Goal: Register for event/course

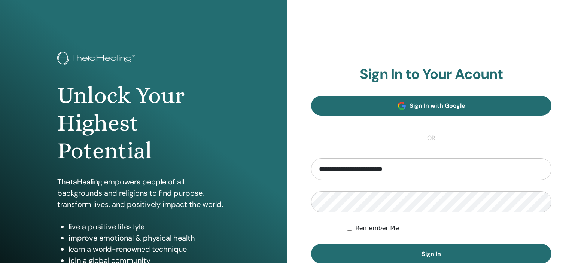
type input "**********"
click at [454, 107] on span "Sign In with Google" at bounding box center [437, 106] width 56 height 8
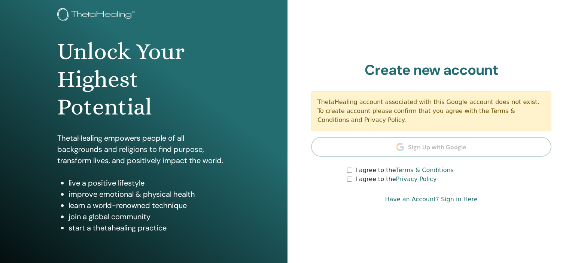
scroll to position [79, 0]
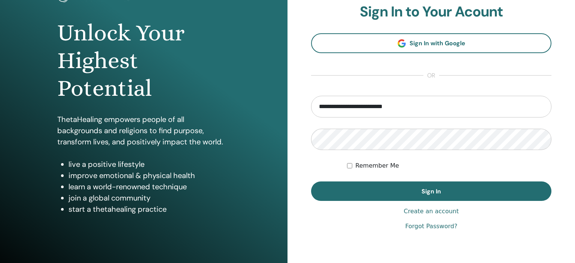
scroll to position [79, 0]
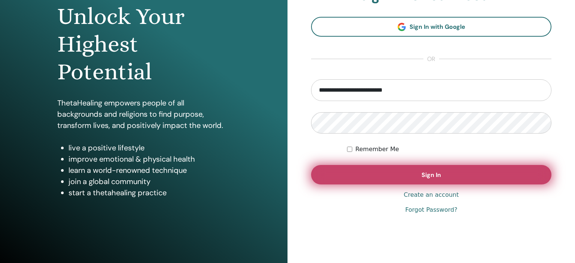
type input "**********"
click at [411, 176] on button "Sign In" at bounding box center [431, 174] width 240 height 19
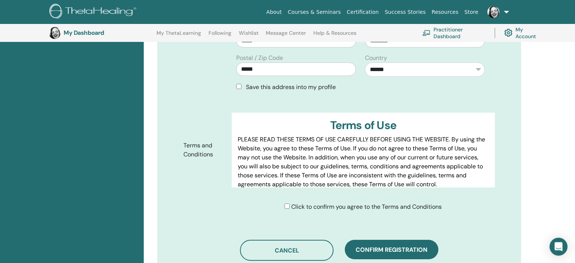
scroll to position [294, 0]
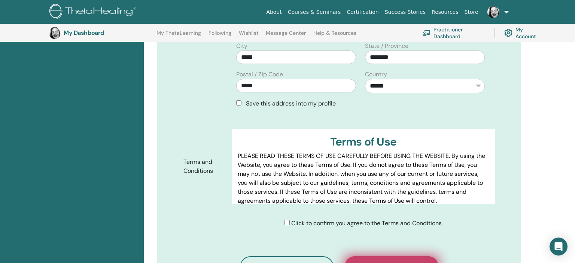
click at [395, 262] on span "Confirm registration" at bounding box center [391, 266] width 72 height 8
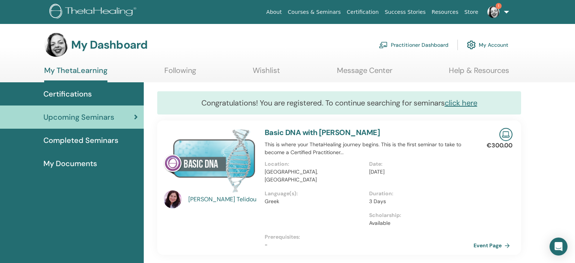
click at [494, 10] on img at bounding box center [493, 12] width 12 height 12
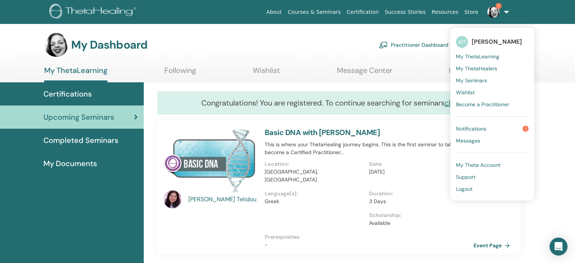
click at [503, 132] on link "Notifications 1" at bounding box center [492, 129] width 73 height 12
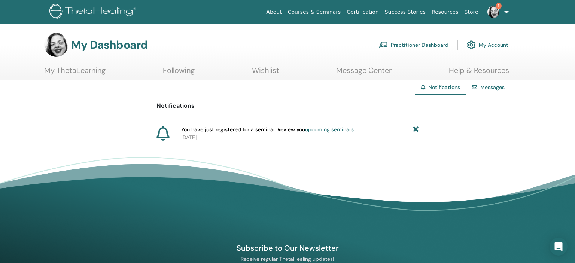
click at [417, 128] on icon at bounding box center [415, 130] width 5 height 8
